Goal: Task Accomplishment & Management: Manage account settings

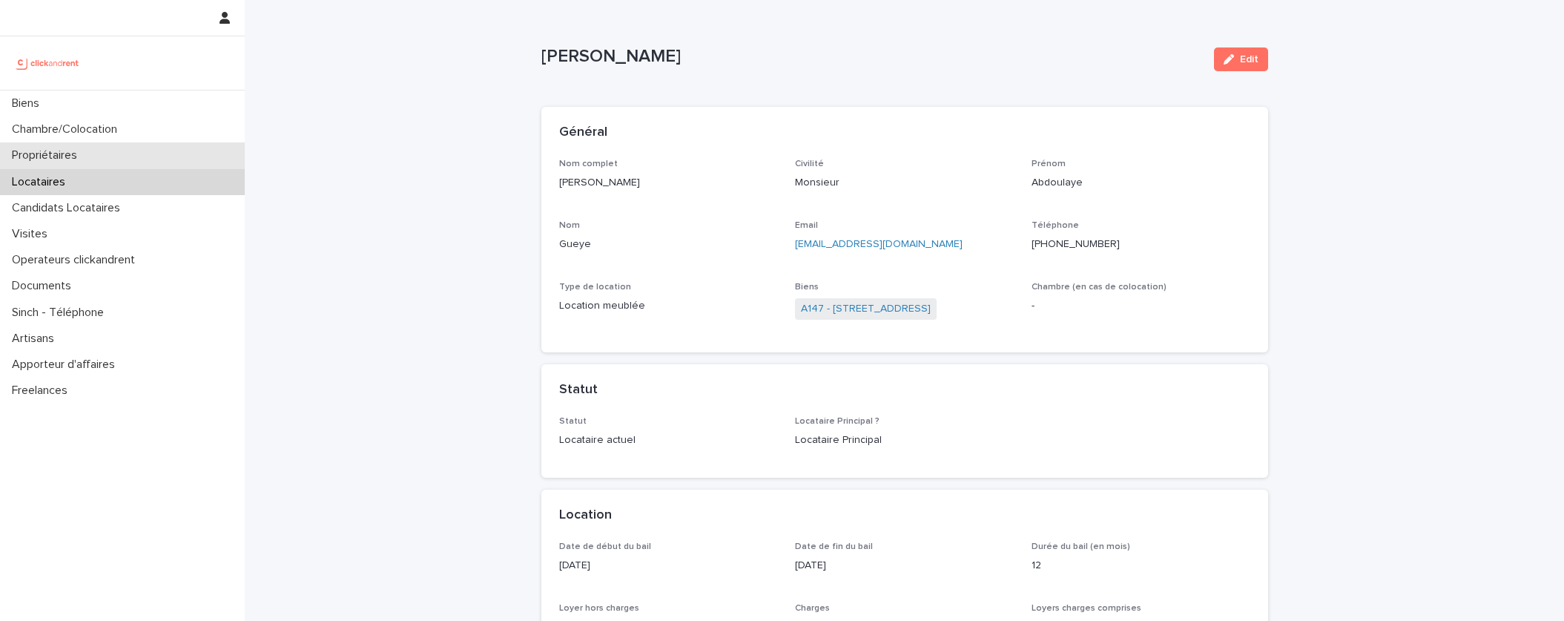
click at [116, 143] on div "Propriétaires" at bounding box center [122, 155] width 245 height 26
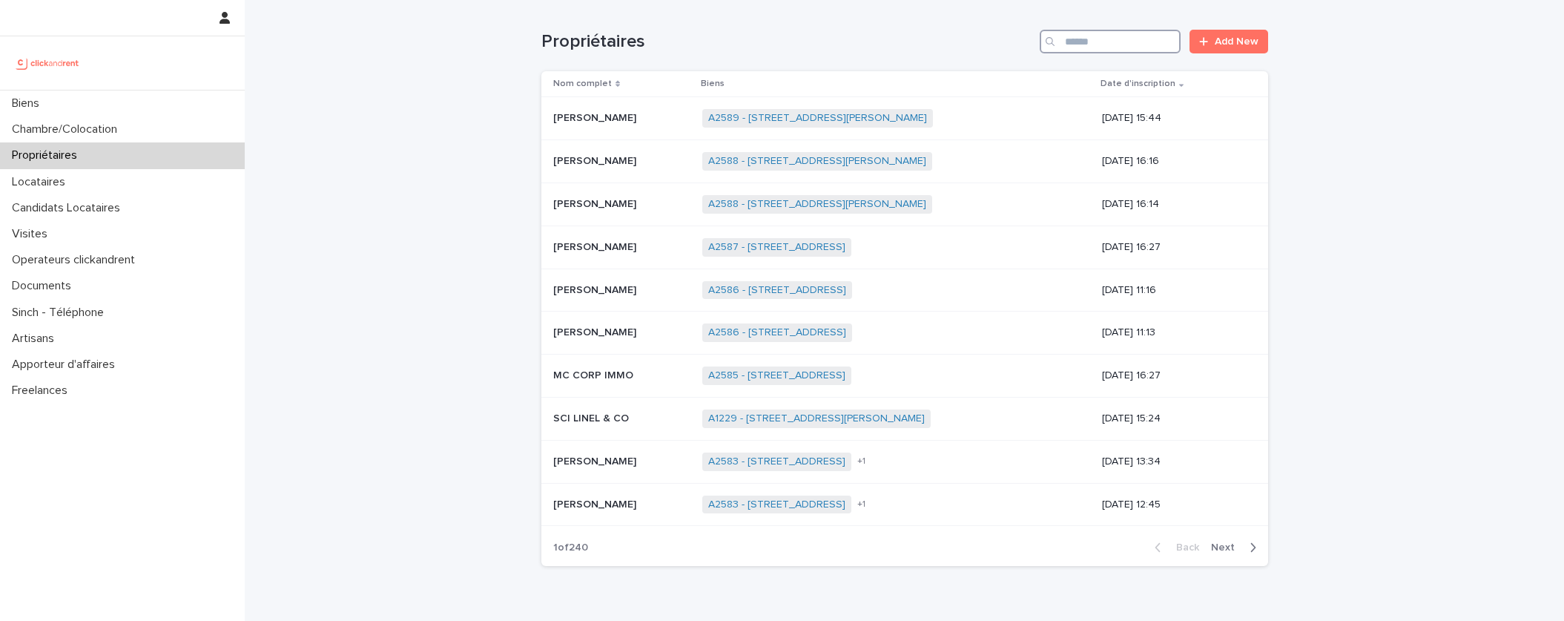
click at [1108, 42] on input "Search" at bounding box center [1110, 42] width 141 height 24
type input "******"
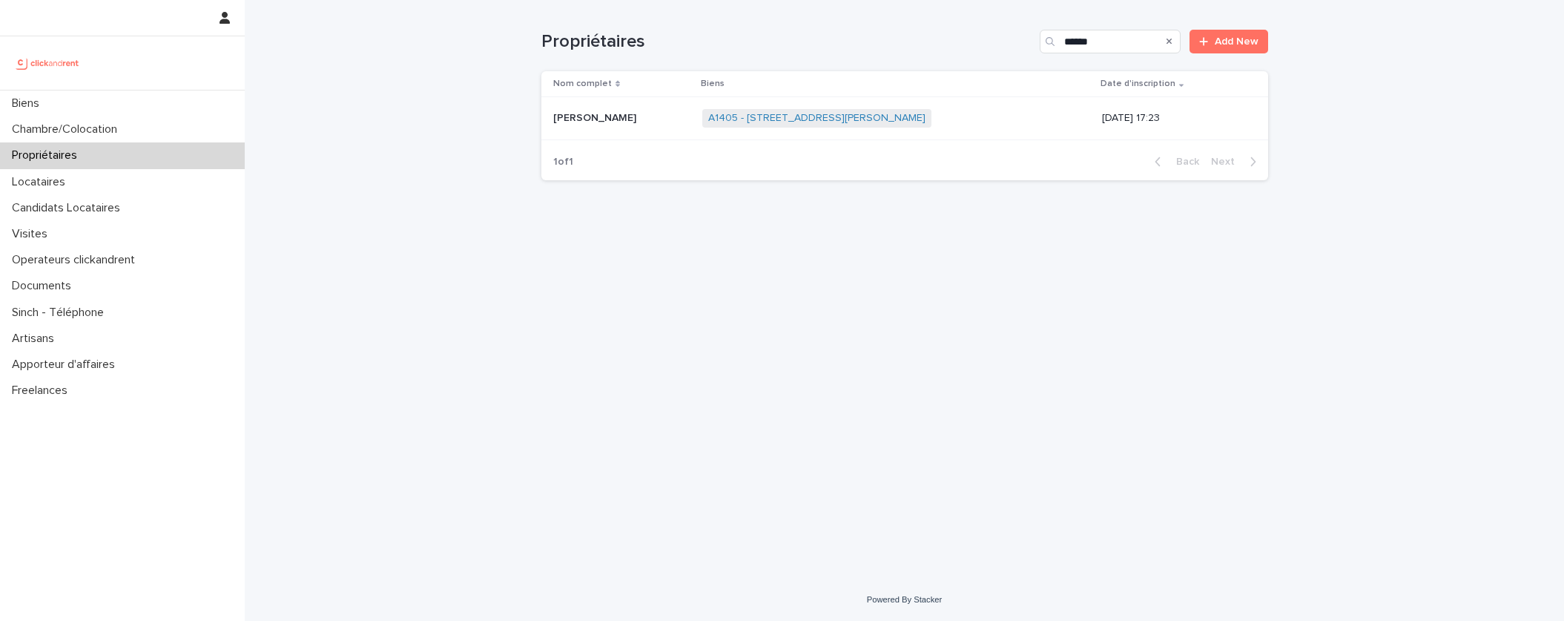
click at [568, 136] on td "[PERSON_NAME] [PERSON_NAME]" at bounding box center [619, 118] width 156 height 43
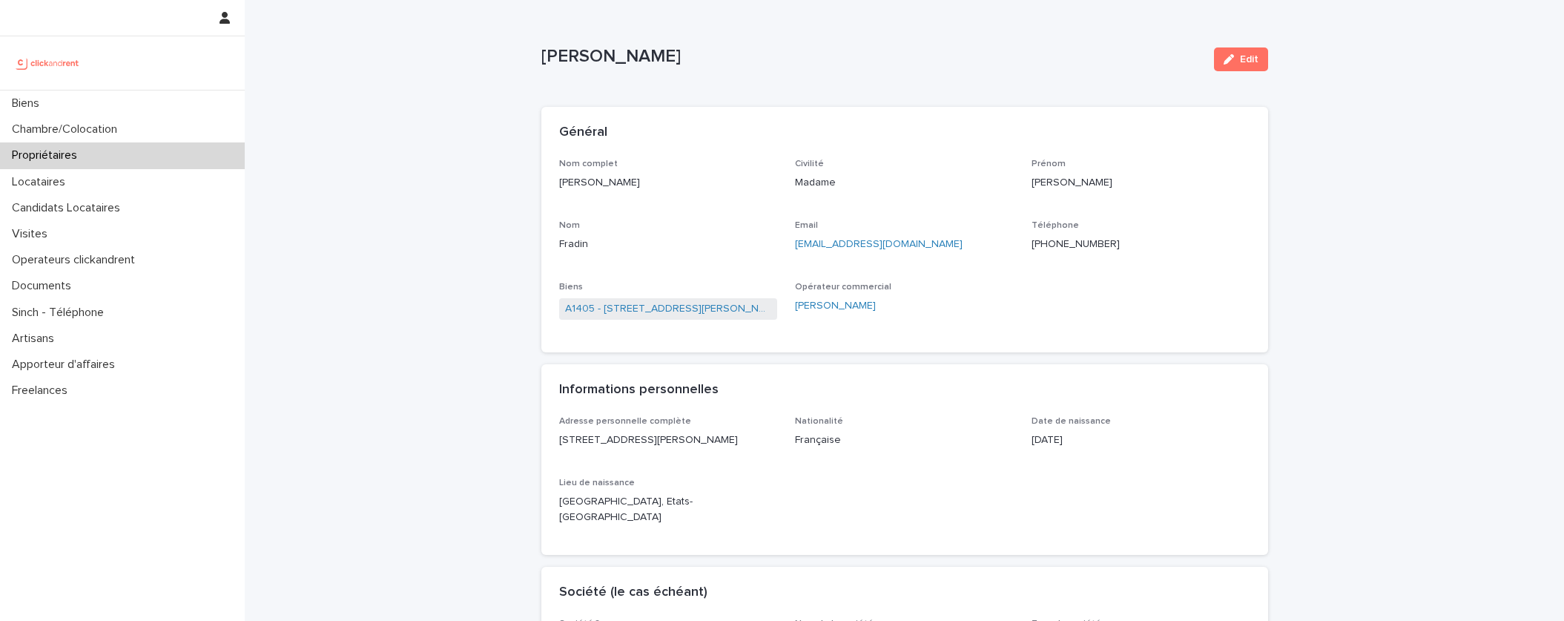
scroll to position [738, 0]
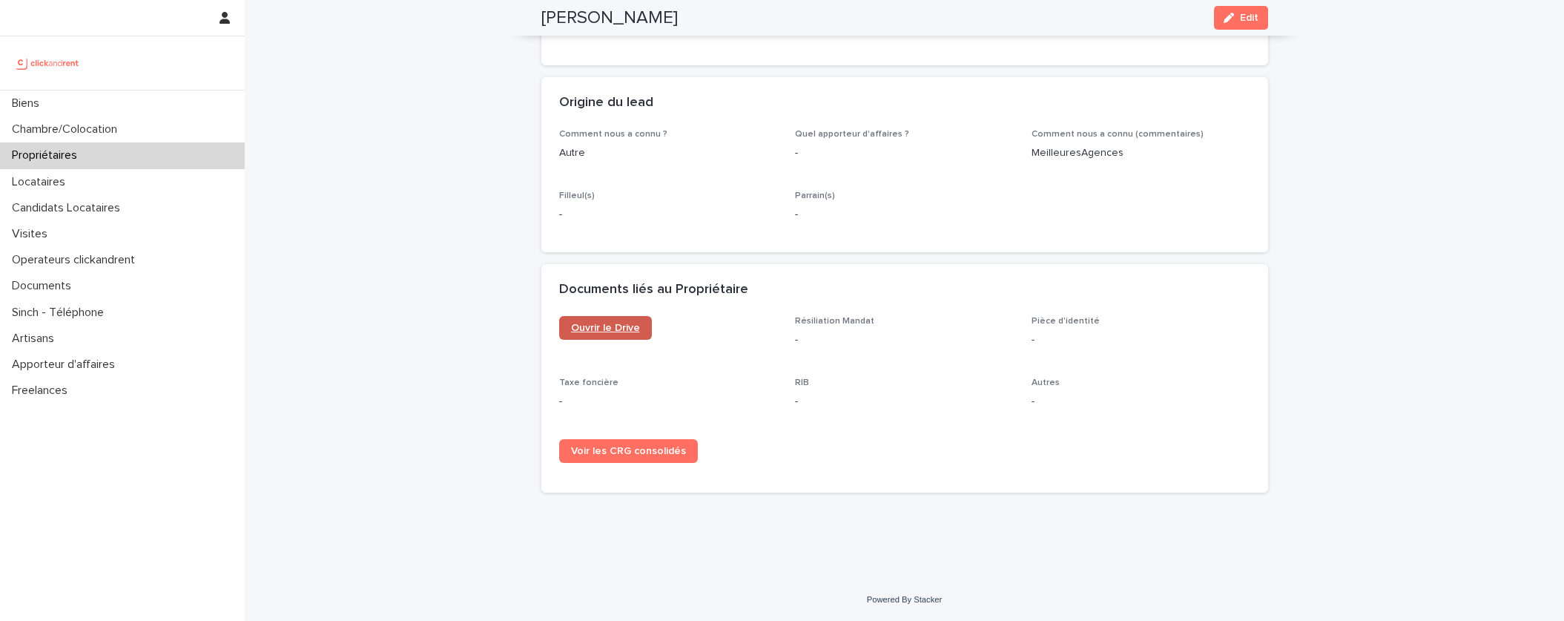
click at [626, 326] on span "Ouvrir le Drive" at bounding box center [605, 328] width 69 height 10
click at [604, 22] on h2 "[PERSON_NAME]" at bounding box center [609, 18] width 136 height 22
copy div "[PERSON_NAME] Edit"
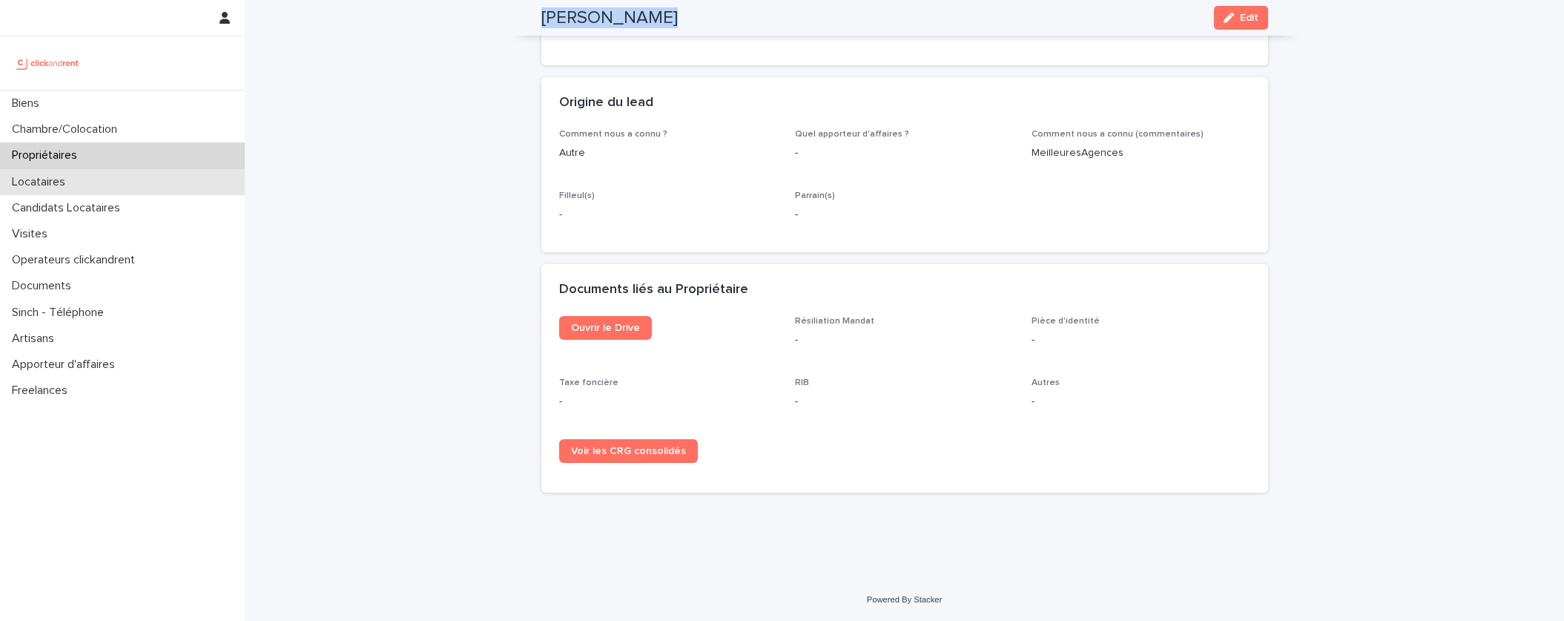
click at [85, 171] on div "Locataires" at bounding box center [122, 182] width 245 height 26
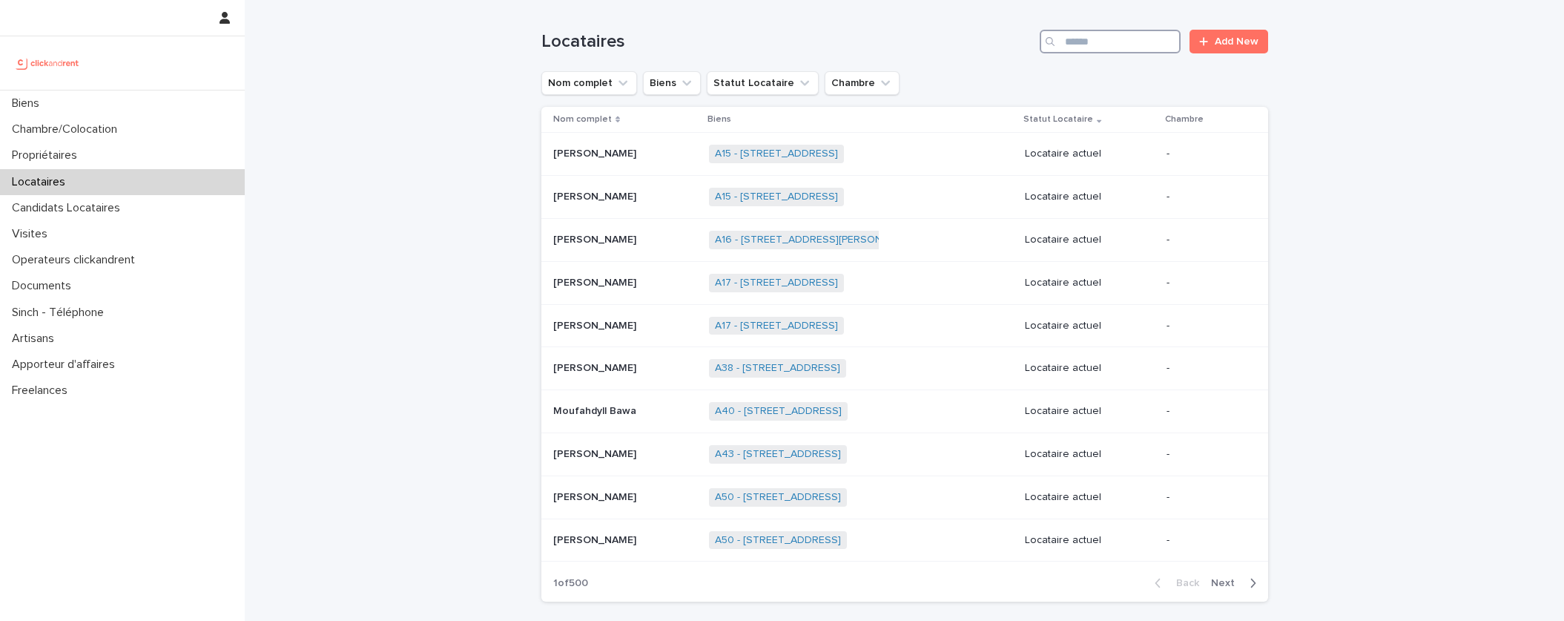
click at [1130, 39] on input "Search" at bounding box center [1110, 42] width 141 height 24
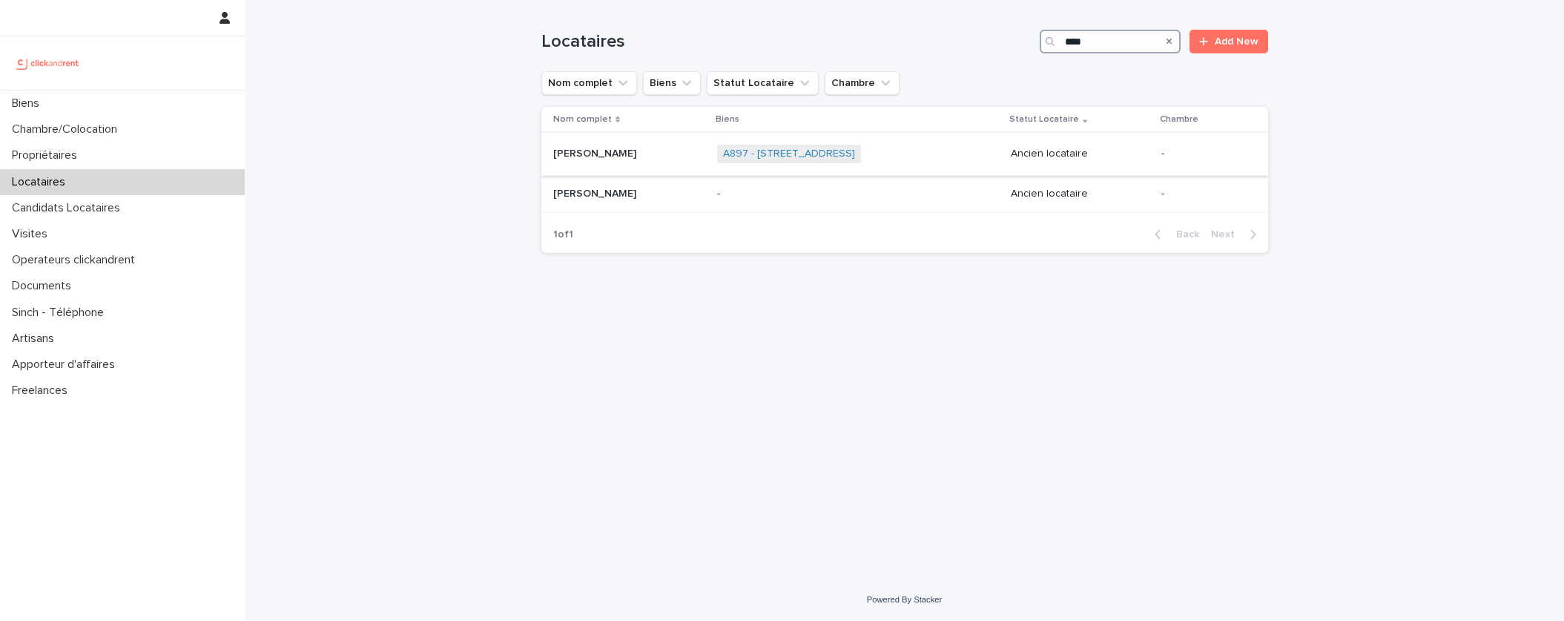
type input "****"
click at [604, 165] on div "[PERSON_NAME] [PERSON_NAME]" at bounding box center [629, 154] width 152 height 24
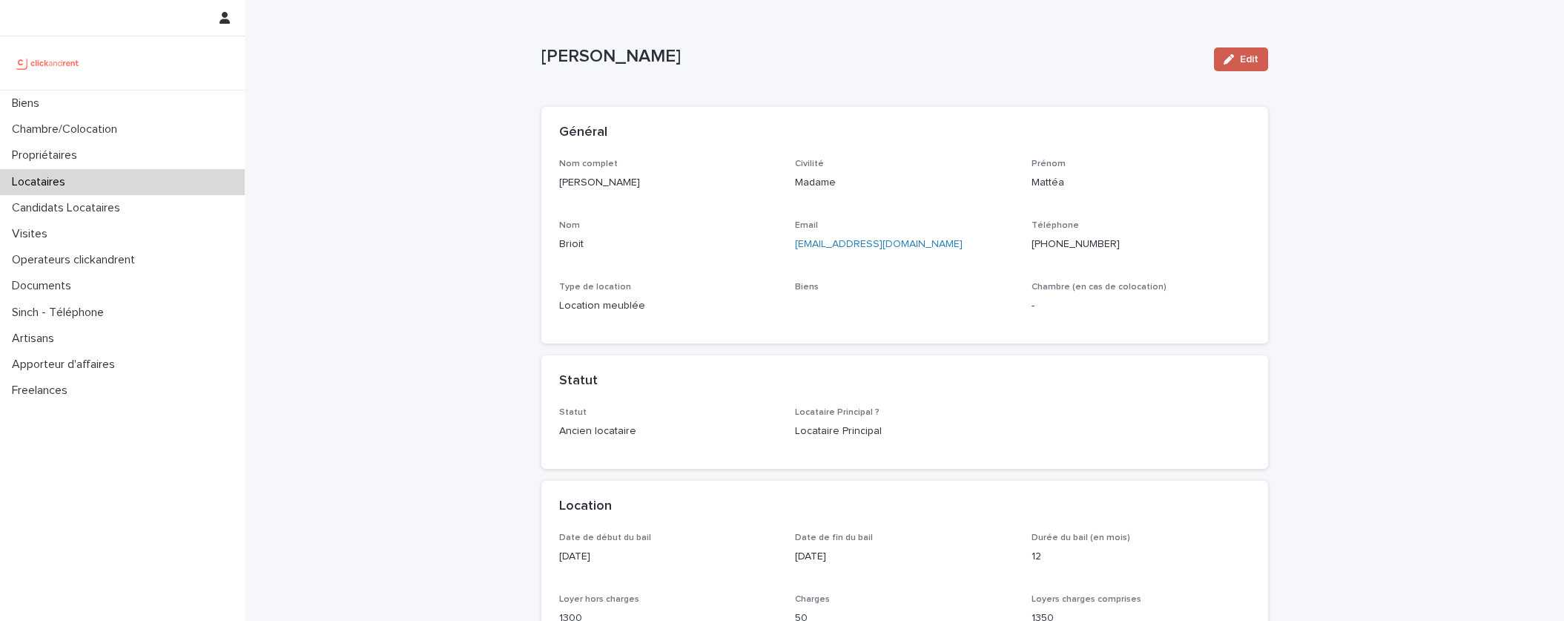
click at [1241, 56] on span "Edit" at bounding box center [1249, 59] width 19 height 10
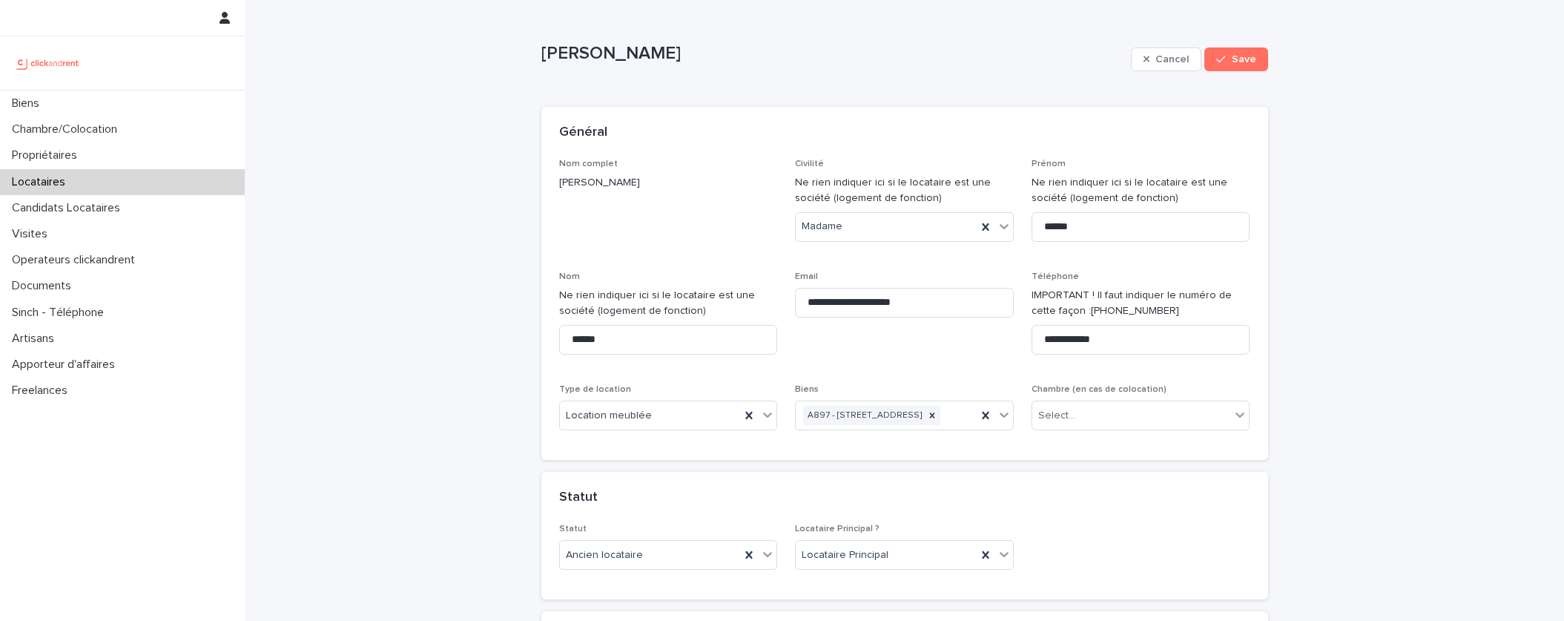
scroll to position [2250, 0]
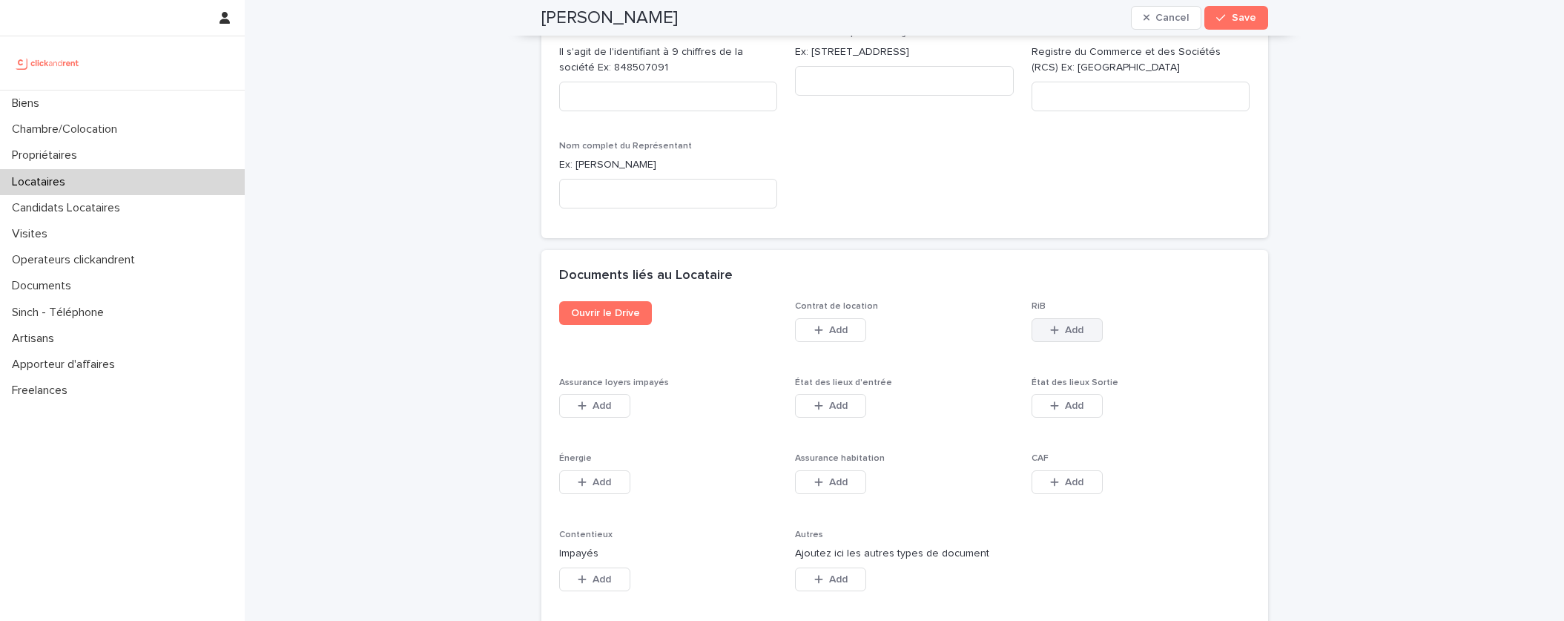
click at [1070, 334] on span "Add" at bounding box center [1074, 330] width 19 height 10
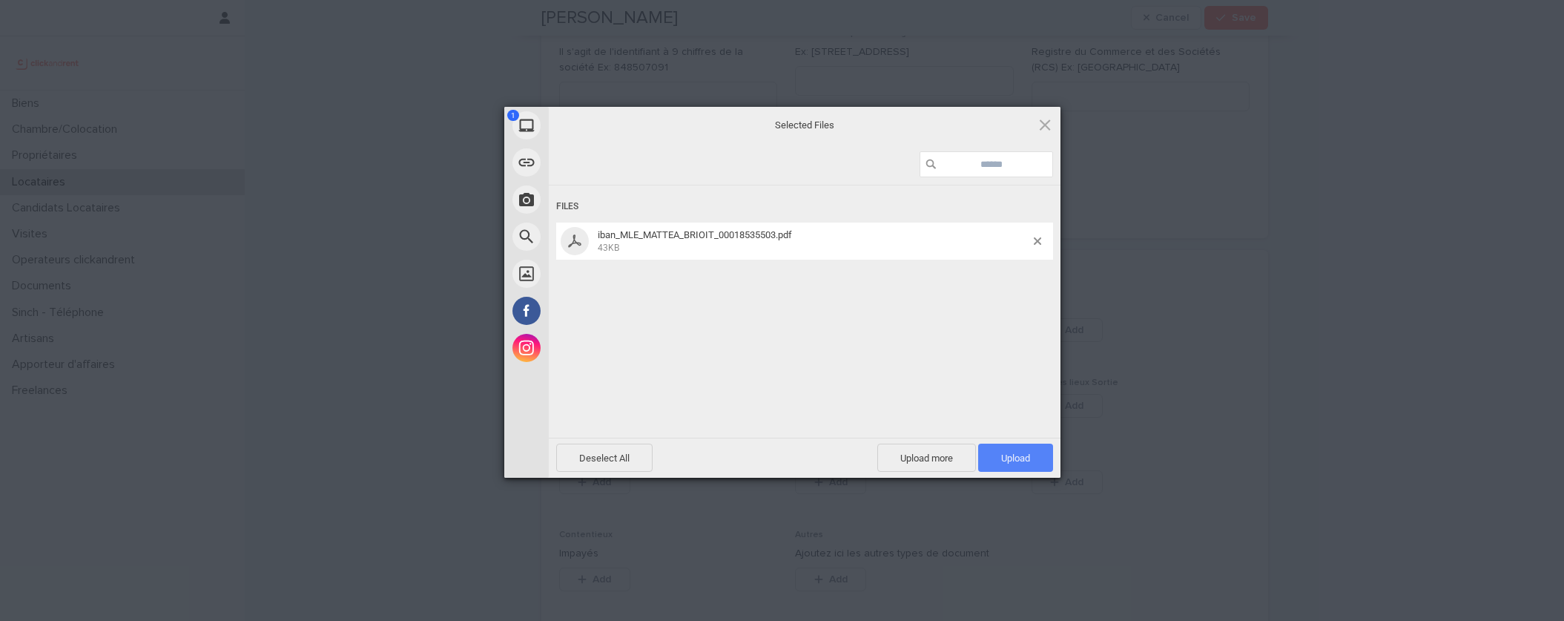
click at [995, 448] on span "Upload 1" at bounding box center [1015, 457] width 75 height 28
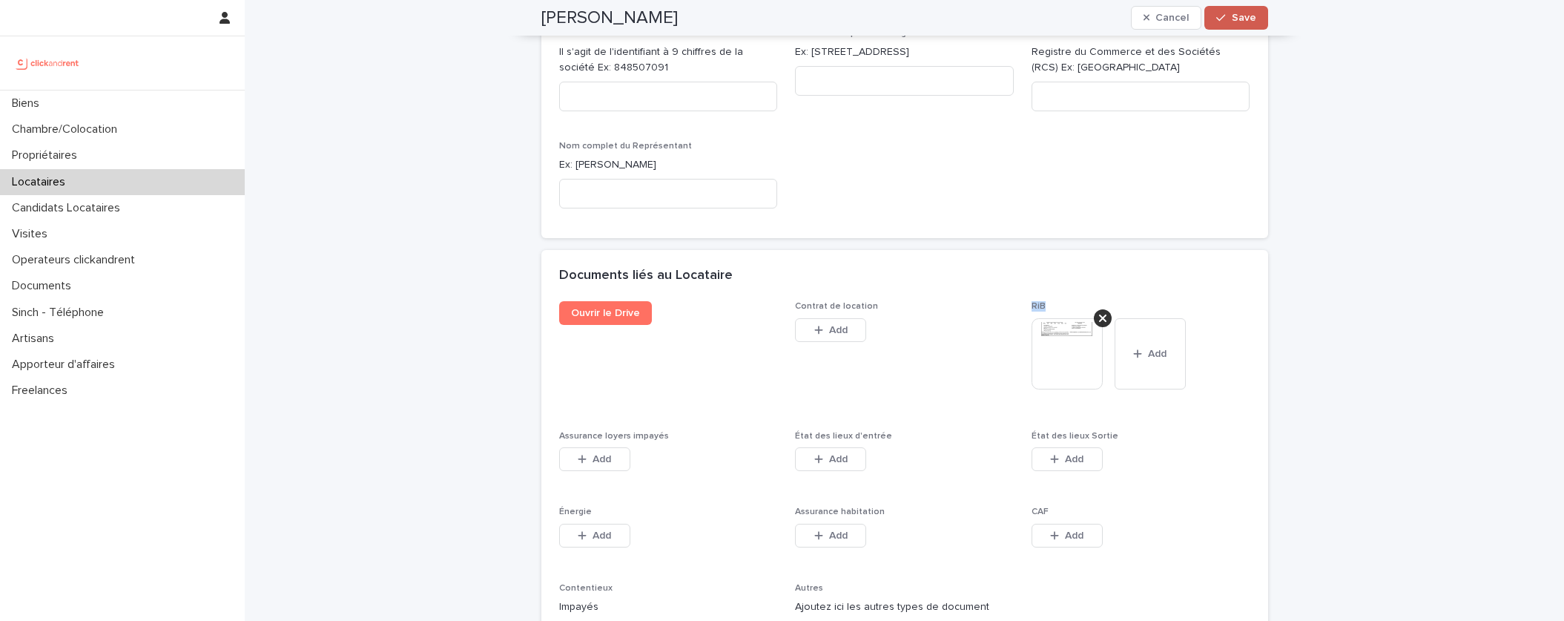
click at [1250, 20] on span "Save" at bounding box center [1244, 18] width 24 height 10
